Goal: Information Seeking & Learning: Learn about a topic

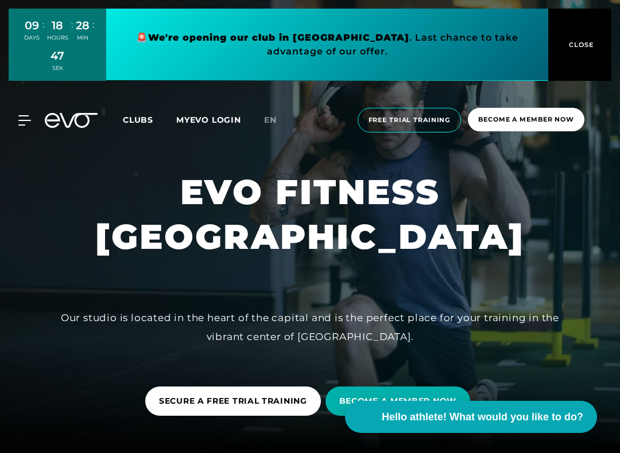
click at [116, 124] on div "MyEVO Login About EVO Memberships Trial training DAY PASS EVO Studios Dusseldor…" at bounding box center [309, 120] width 615 height 43
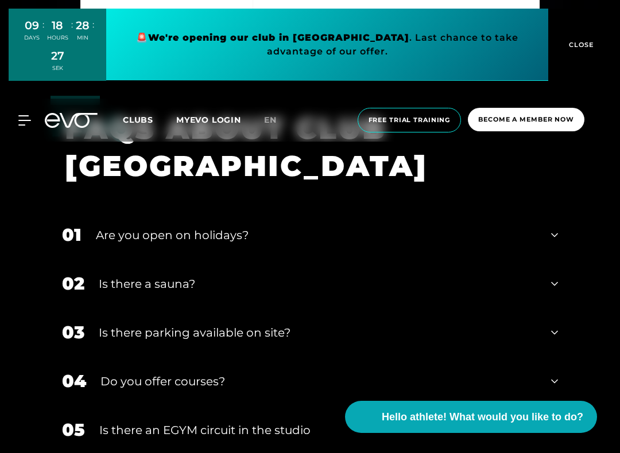
scroll to position [3721, 0]
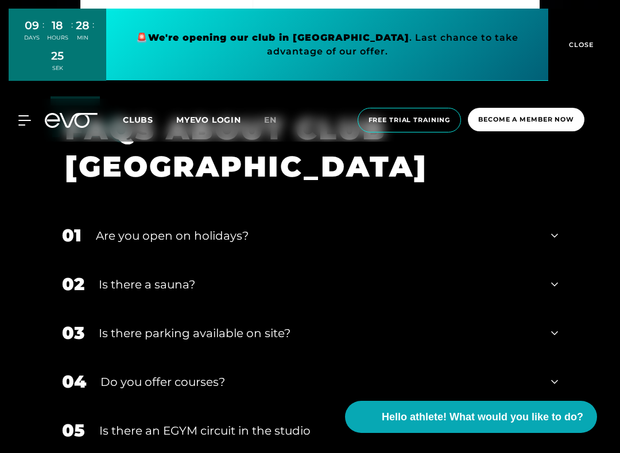
click at [24, 116] on icon at bounding box center [24, 120] width 12 height 9
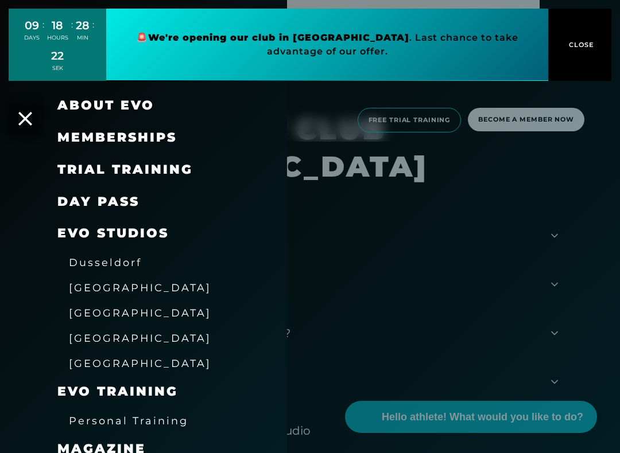
click at [90, 134] on font "Memberships" at bounding box center [116, 137] width 119 height 15
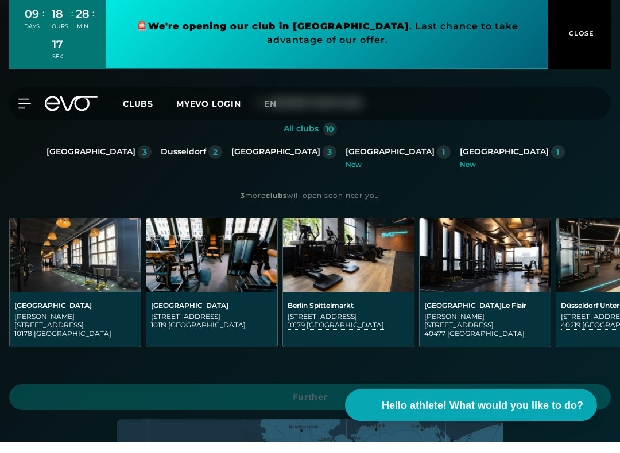
scroll to position [162, 0]
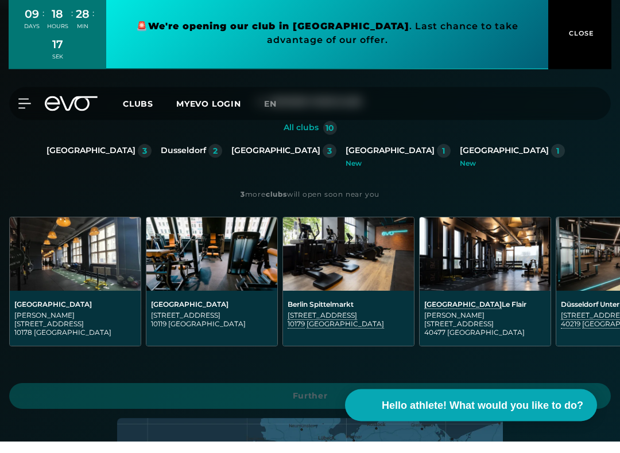
click at [152, 156] on div "3" at bounding box center [145, 163] width 14 height 14
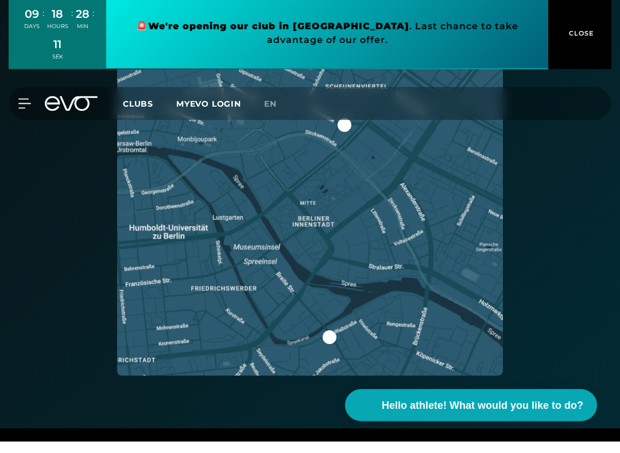
scroll to position [592, 0]
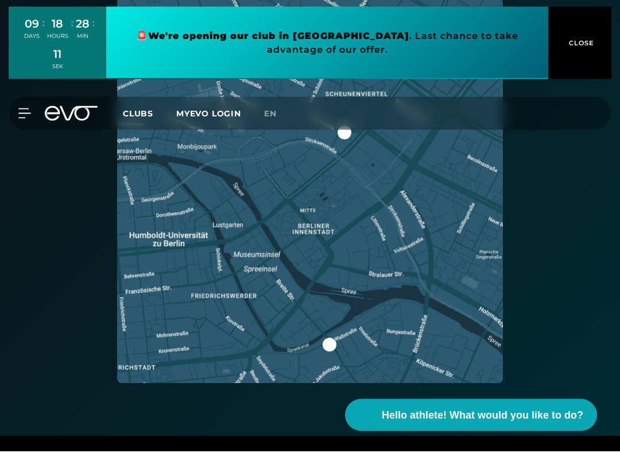
click at [327, 340] on div at bounding box center [330, 347] width 14 height 14
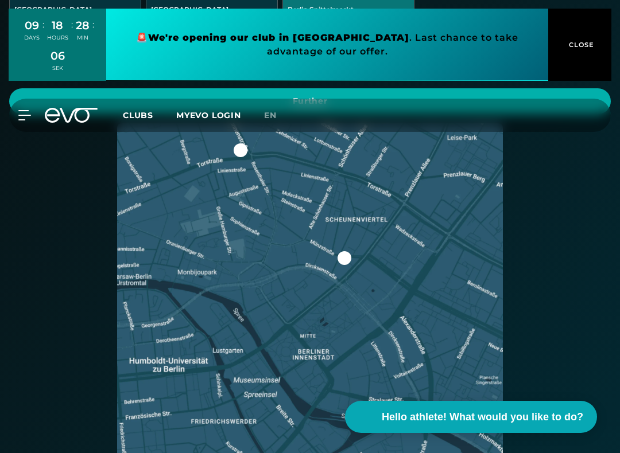
scroll to position [468, 0]
click at [346, 252] on div at bounding box center [344, 259] width 14 height 14
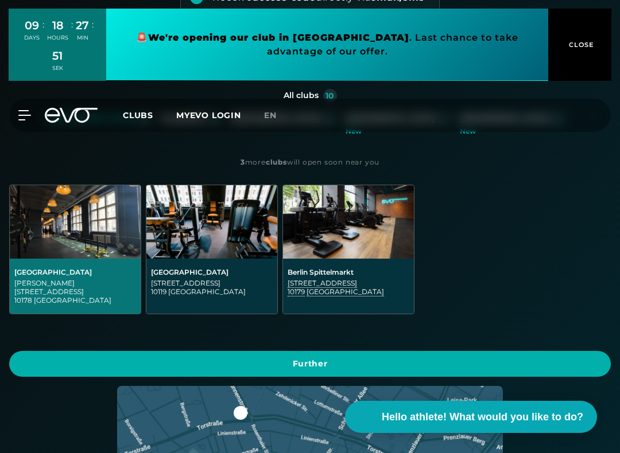
scroll to position [205, 0]
click at [403, 245] on img at bounding box center [348, 222] width 131 height 73
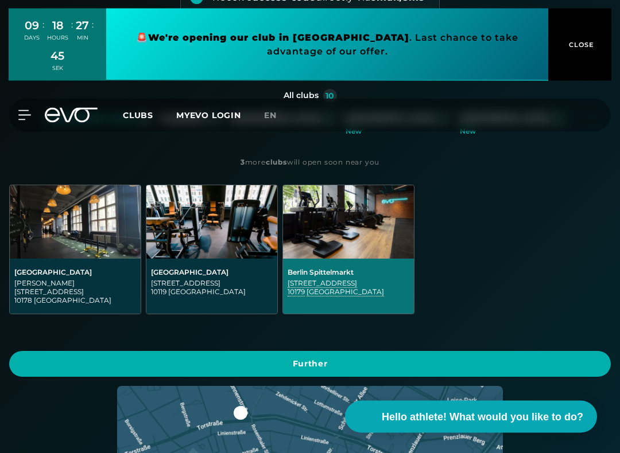
click at [187, 215] on img at bounding box center [211, 222] width 131 height 73
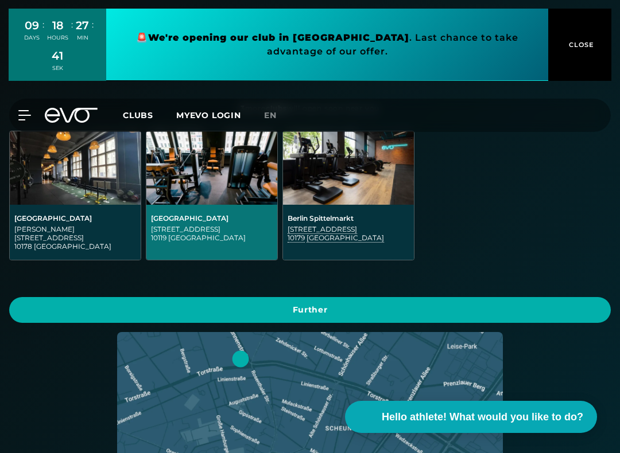
scroll to position [258, 0]
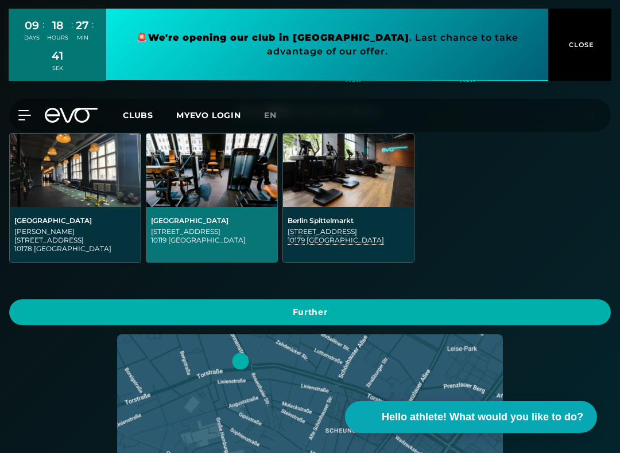
click at [407, 217] on div "Berlin Spittelmarkt" at bounding box center [349, 220] width 122 height 9
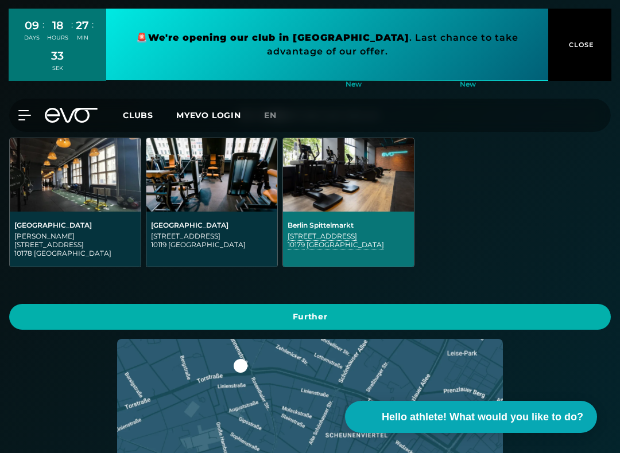
scroll to position [253, 0]
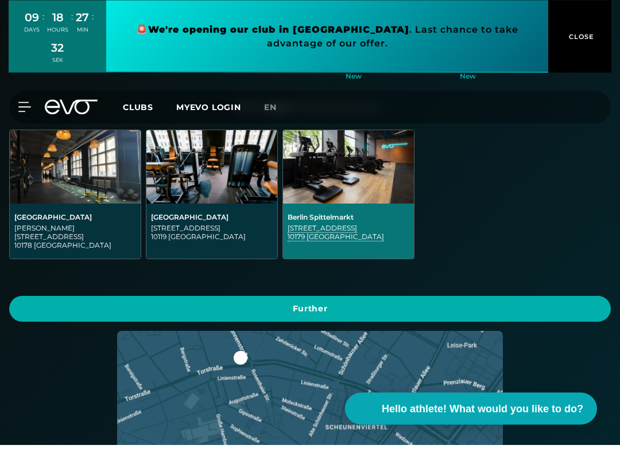
click at [73, 177] on img at bounding box center [75, 175] width 131 height 73
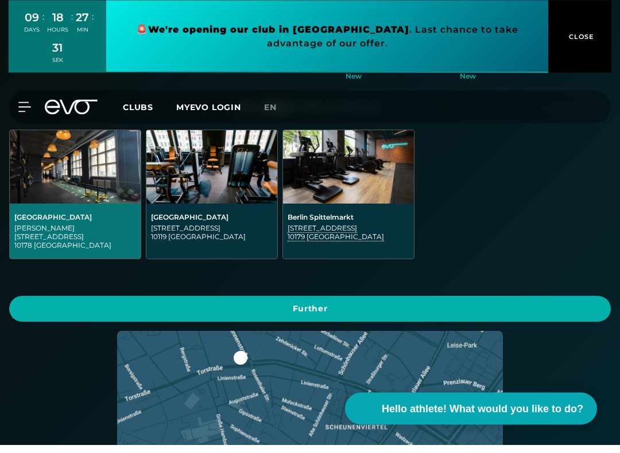
click at [513, 312] on span "Further" at bounding box center [310, 318] width 574 height 12
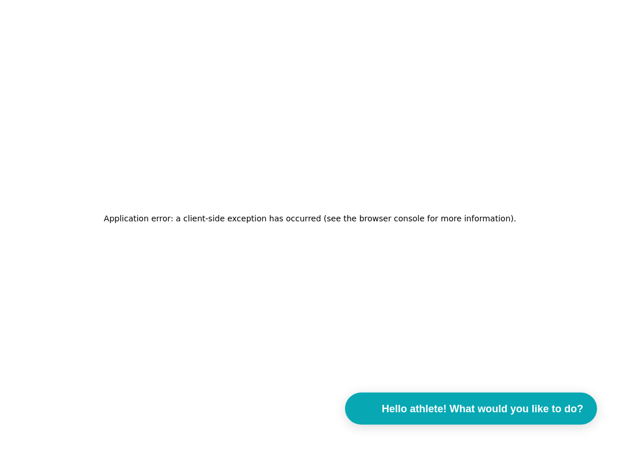
scroll to position [0, 0]
